Goal: Navigation & Orientation: Find specific page/section

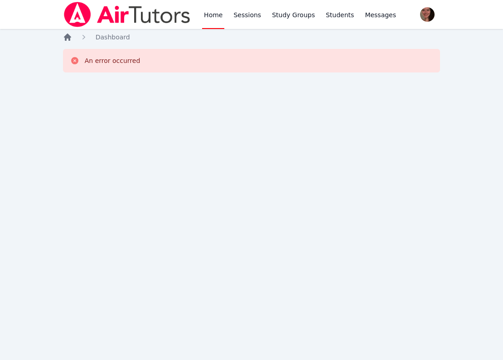
click at [71, 36] on icon "Breadcrumb" at bounding box center [67, 37] width 9 height 9
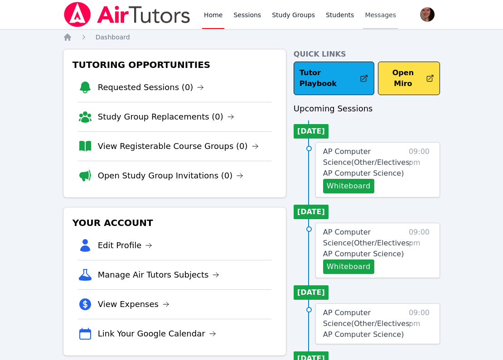
click at [387, 14] on span "Messages" at bounding box center [380, 14] width 31 height 9
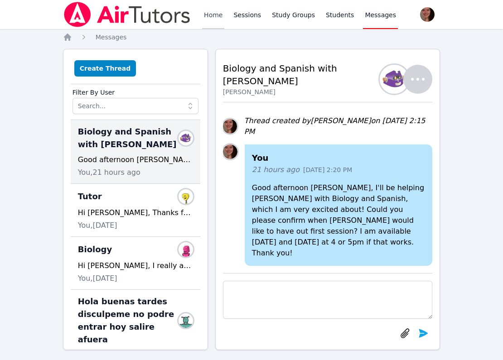
click at [213, 14] on link "Home" at bounding box center [213, 14] width 22 height 29
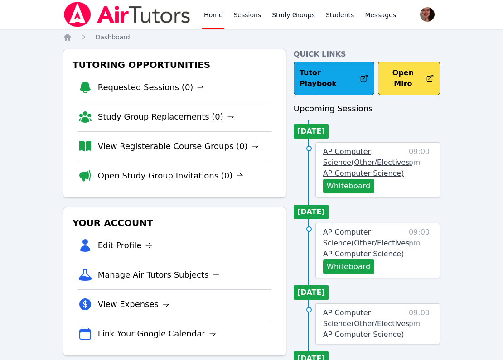
click at [365, 147] on span "AP Computer Science ( Other/Electives: AP Computer Science )" at bounding box center [367, 162] width 89 height 30
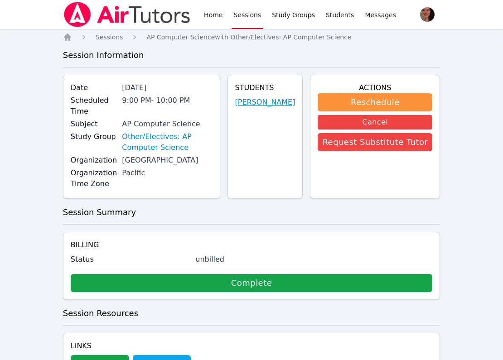
click at [273, 108] on link "[PERSON_NAME]" at bounding box center [265, 102] width 60 height 11
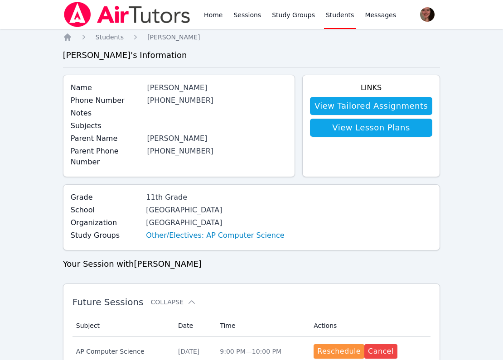
click at [173, 224] on div "[GEOGRAPHIC_DATA]" at bounding box center [215, 223] width 138 height 11
click at [213, 10] on link "Home" at bounding box center [213, 14] width 22 height 29
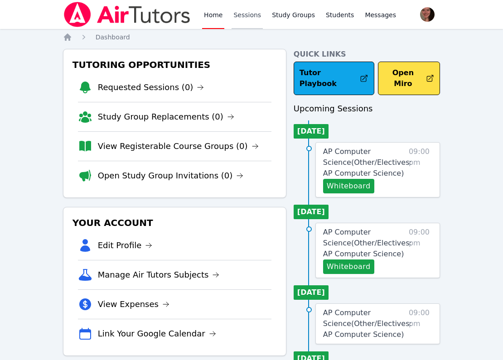
click at [247, 19] on link "Sessions" at bounding box center [247, 14] width 31 height 29
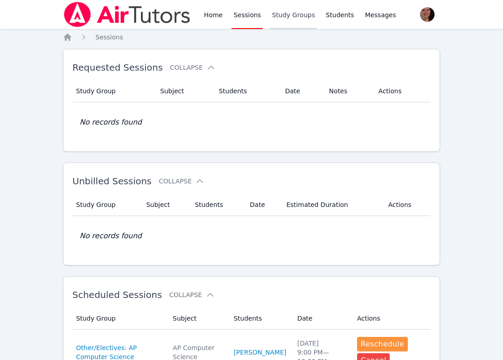
click at [290, 16] on link "Study Groups" at bounding box center [293, 14] width 47 height 29
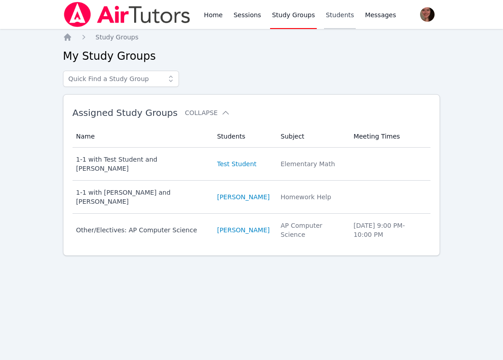
click at [331, 16] on link "Students" at bounding box center [340, 14] width 32 height 29
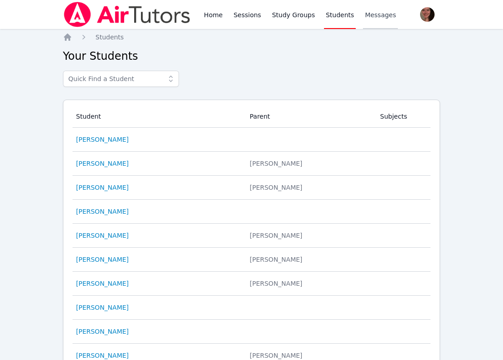
click at [382, 21] on link "Messages" at bounding box center [380, 14] width 35 height 29
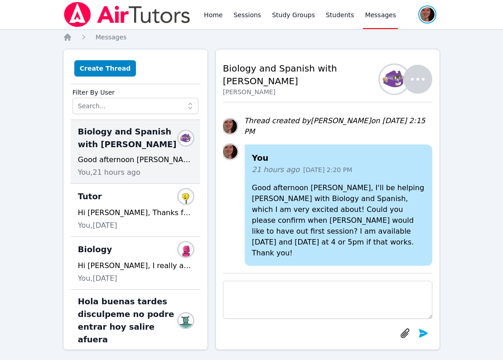
click at [420, 18] on span "button" at bounding box center [427, 15] width 20 height 20
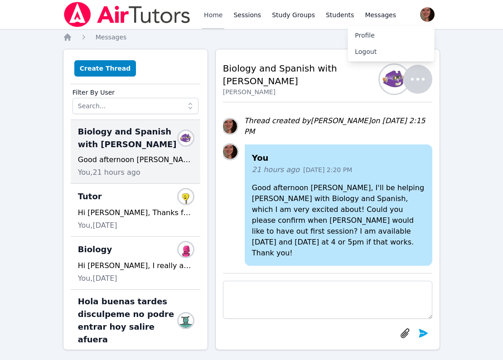
click at [220, 11] on link "Home" at bounding box center [213, 14] width 22 height 29
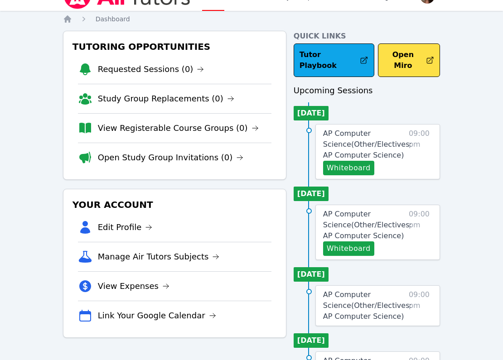
scroll to position [21, 0]
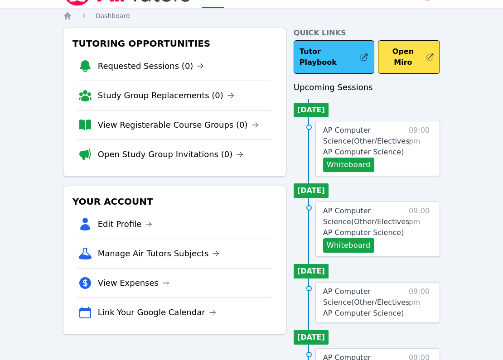
click at [317, 55] on link "Tutor Playbook" at bounding box center [334, 57] width 81 height 34
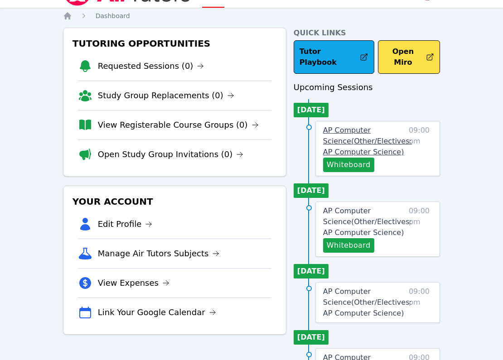
click at [347, 126] on span "AP Computer Science ( Other/Electives: AP Computer Science )" at bounding box center [367, 141] width 89 height 30
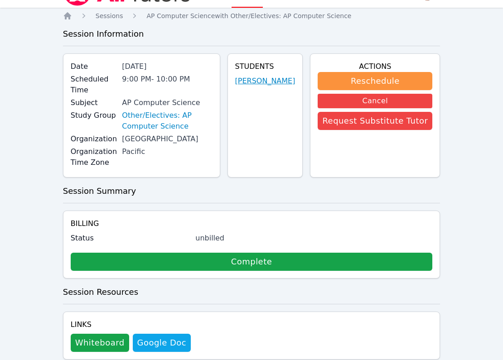
click at [269, 87] on link "[PERSON_NAME]" at bounding box center [265, 81] width 60 height 11
